Goal: Task Accomplishment & Management: Use online tool/utility

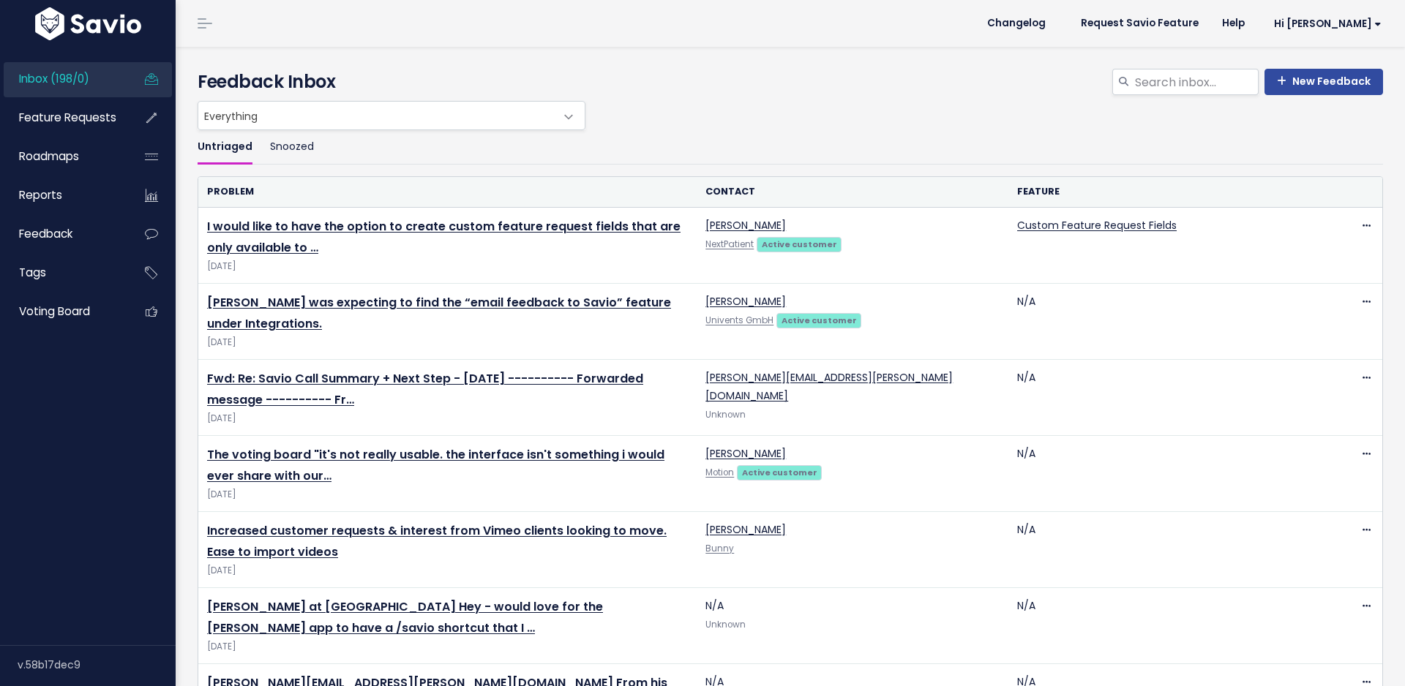
click at [253, 250] on link "I would like to have the option to create custom feature request fields that ar…" at bounding box center [444, 237] width 474 height 38
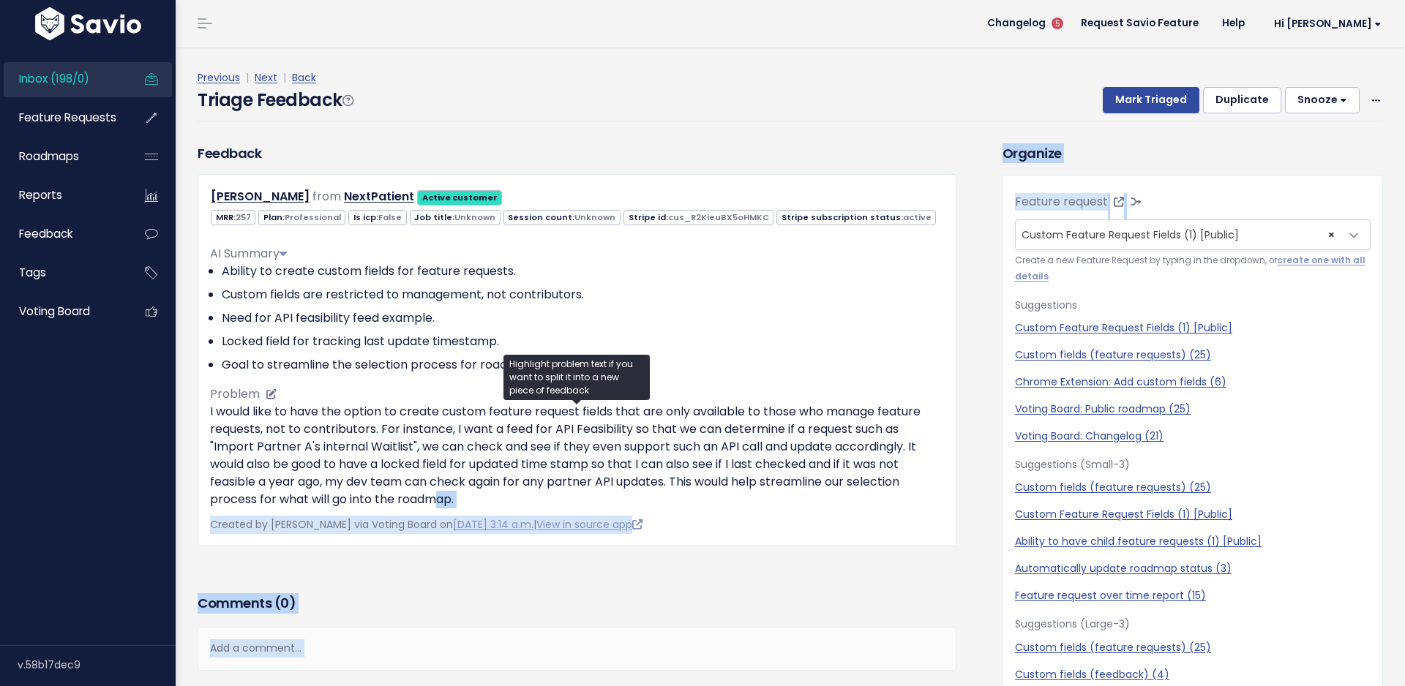
click at [441, 501] on div "[PERSON_NAME] from NextPatient Active customer" at bounding box center [577, 360] width 759 height 373
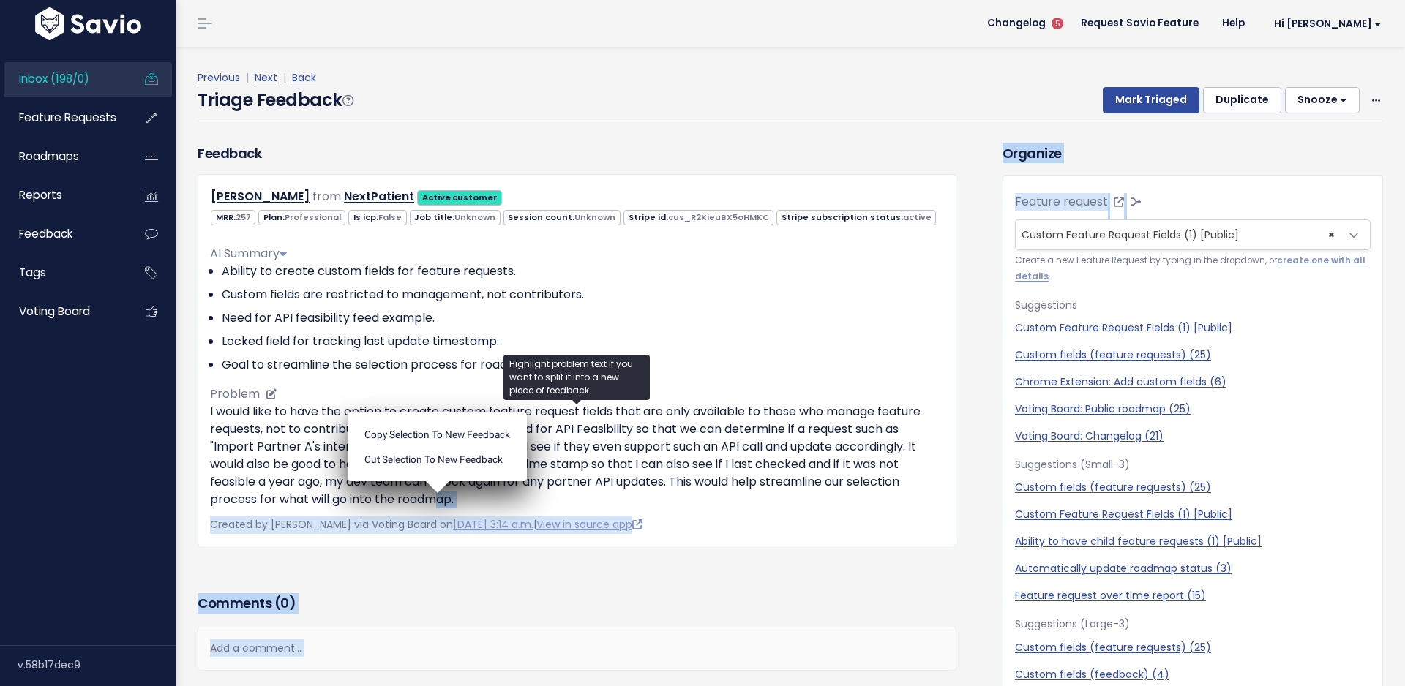
drag, startPoint x: 441, startPoint y: 501, endPoint x: 481, endPoint y: 500, distance: 39.5
click at [481, 500] on body "Inbox (198/0) Feature Requests Roadmaps" at bounding box center [702, 685] width 1405 height 1370
click at [481, 500] on p "I would like to have the option to create custom feature request fields that ar…" at bounding box center [577, 455] width 734 height 105
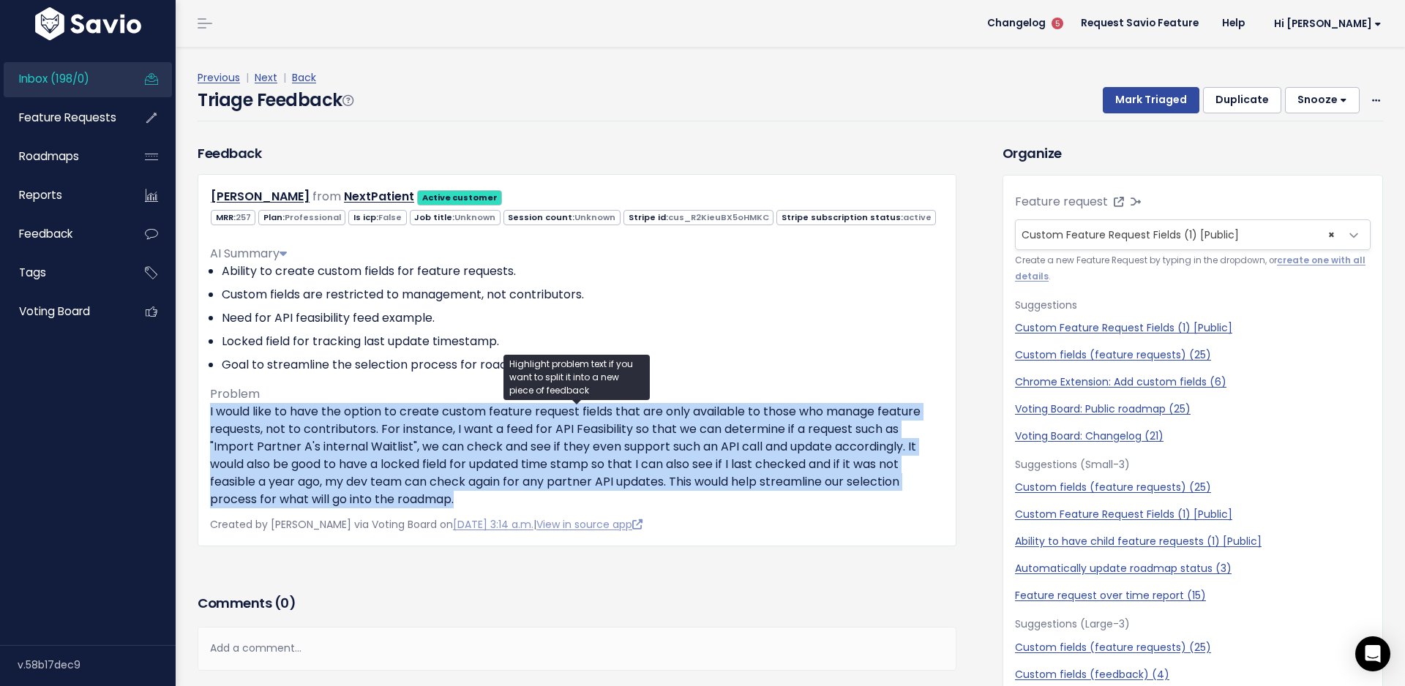
drag, startPoint x: 459, startPoint y: 500, endPoint x: 208, endPoint y: 413, distance: 265.7
click at [208, 413] on div "[PERSON_NAME] from NextPatient Active customer" at bounding box center [577, 360] width 759 height 373
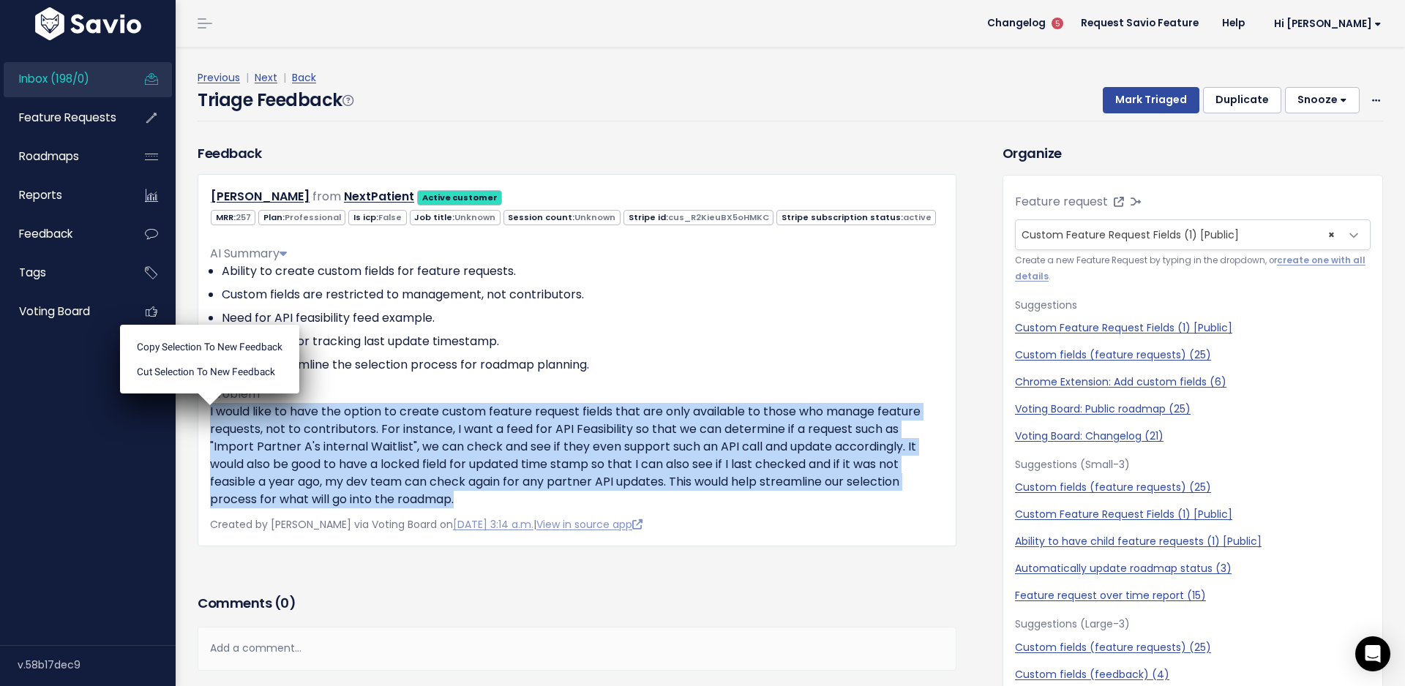
copy p "I would like to have the option to create custom feature request fields that ar…"
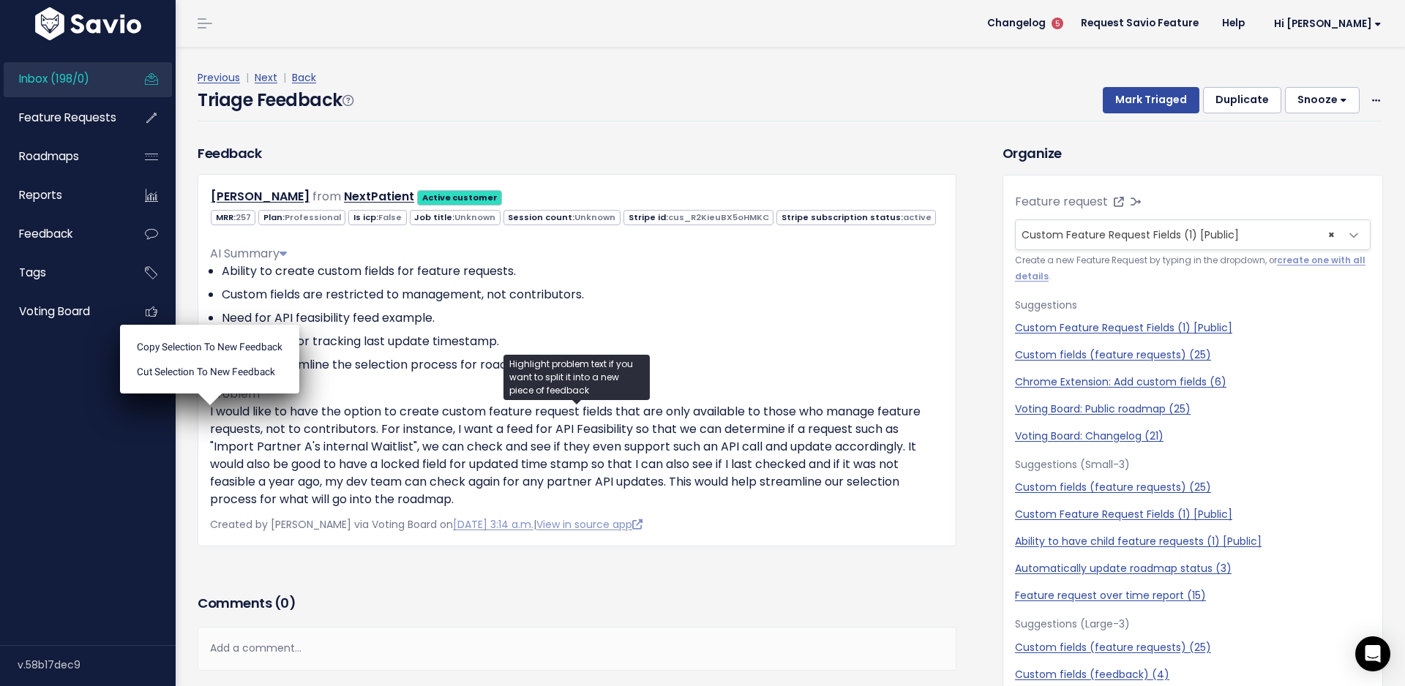
click at [367, 561] on div "Feedback [PERSON_NAME] from NextPatient Active customer" at bounding box center [577, 366] width 781 height 447
